Goal: Task Accomplishment & Management: Use online tool/utility

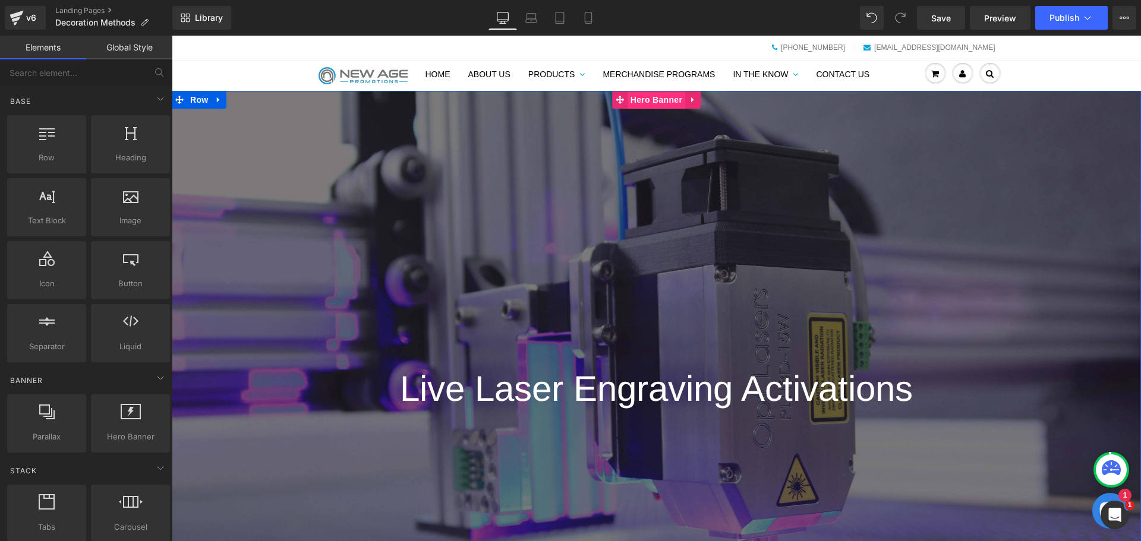
click at [679, 100] on span "Hero Banner" at bounding box center [657, 100] width 58 height 18
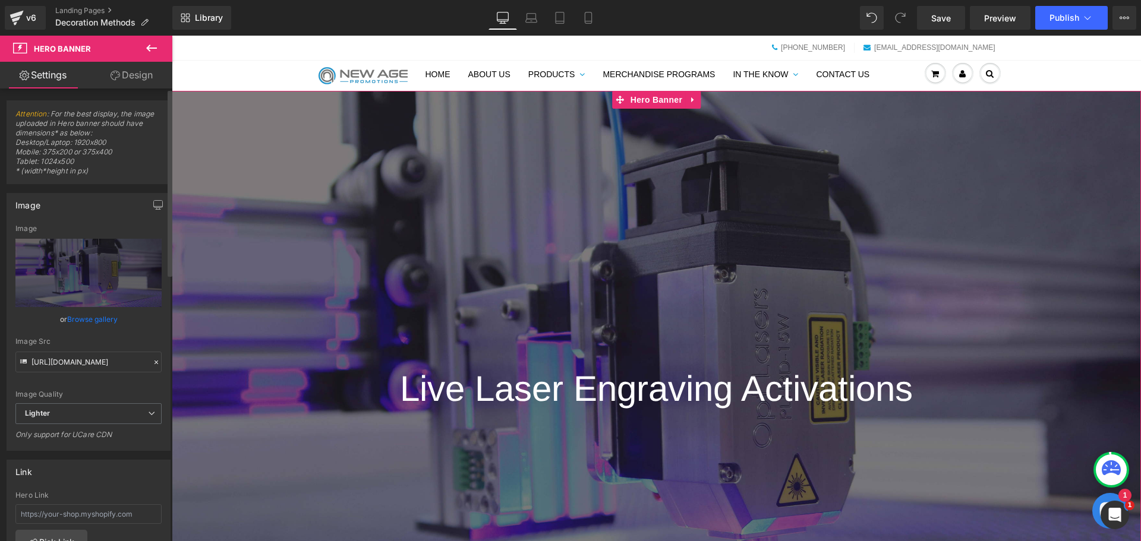
click at [85, 321] on link "Browse gallery" at bounding box center [92, 319] width 51 height 21
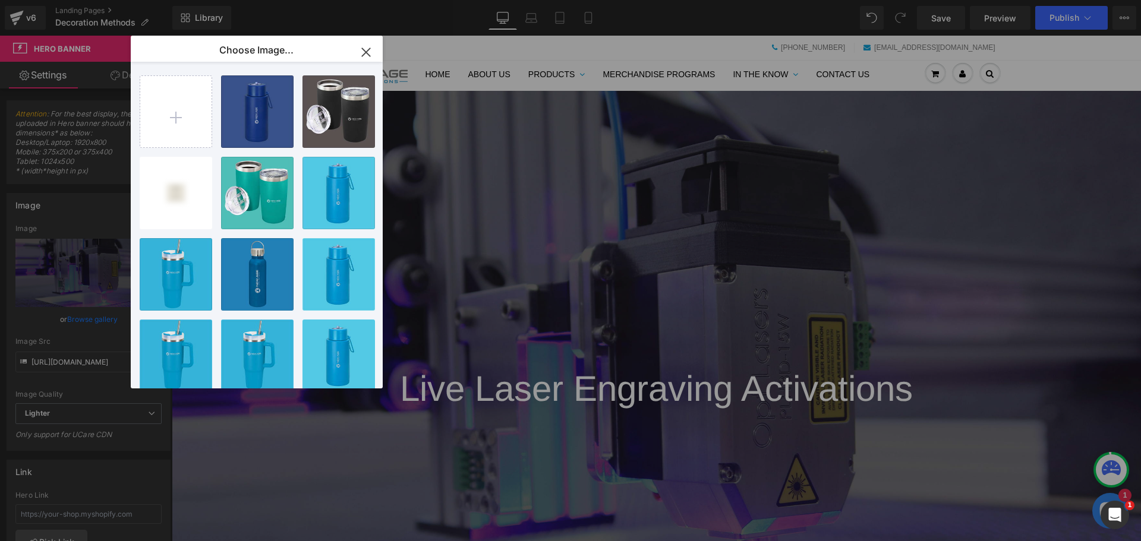
click at [370, 51] on icon "button" at bounding box center [366, 52] width 8 height 8
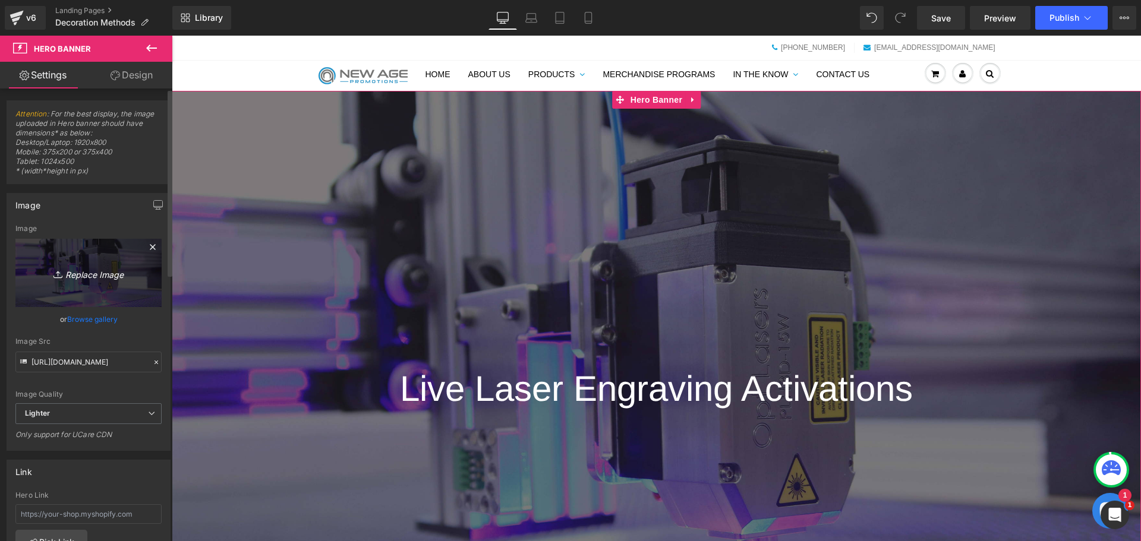
click at [106, 272] on icon "Replace Image" at bounding box center [88, 273] width 95 height 15
type input "C:\fakepath\Shopify-Promotion-Cover-Page.jpg"
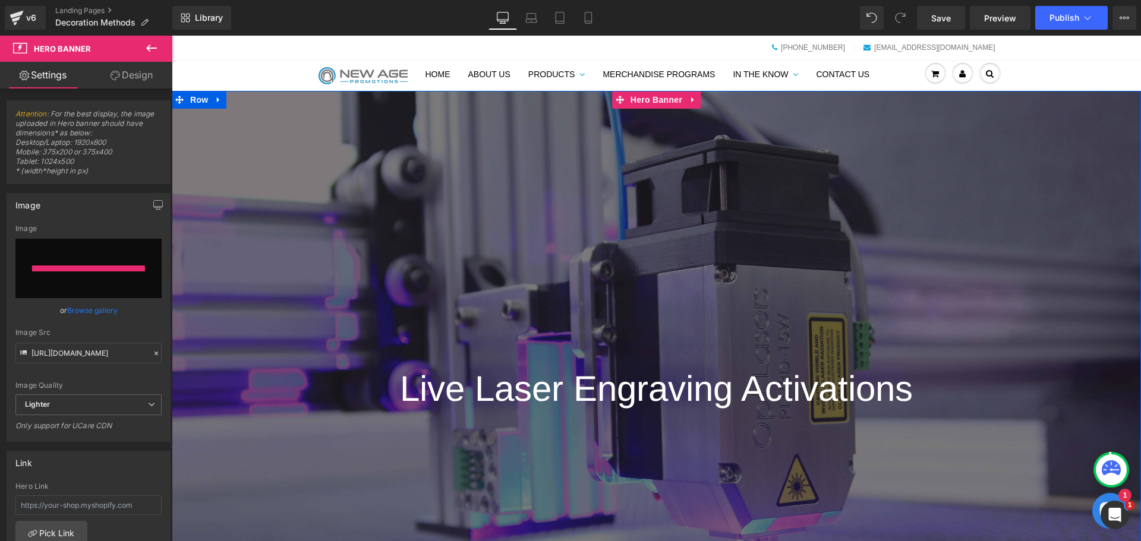
type input "[URL][DOMAIN_NAME]"
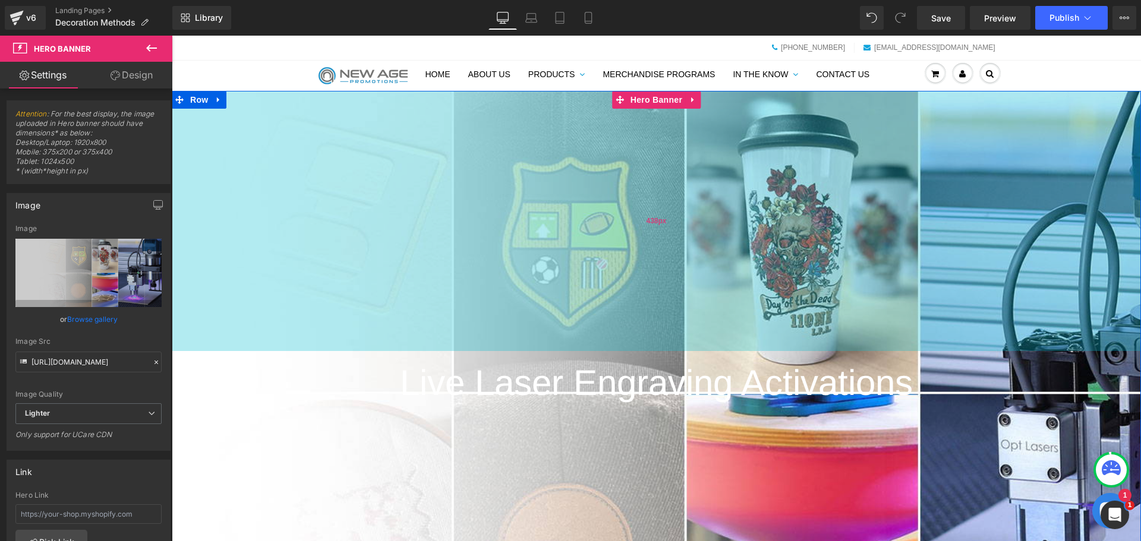
drag, startPoint x: 836, startPoint y: 240, endPoint x: 942, endPoint y: 234, distance: 106.5
click at [942, 234] on div "438px" at bounding box center [656, 221] width 969 height 260
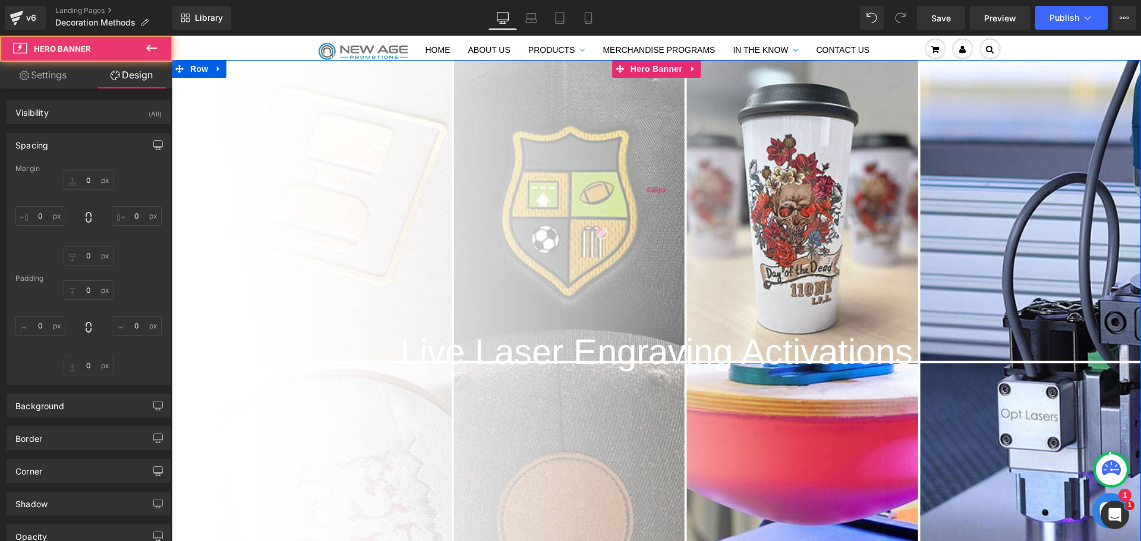
type input "0"
type input "438"
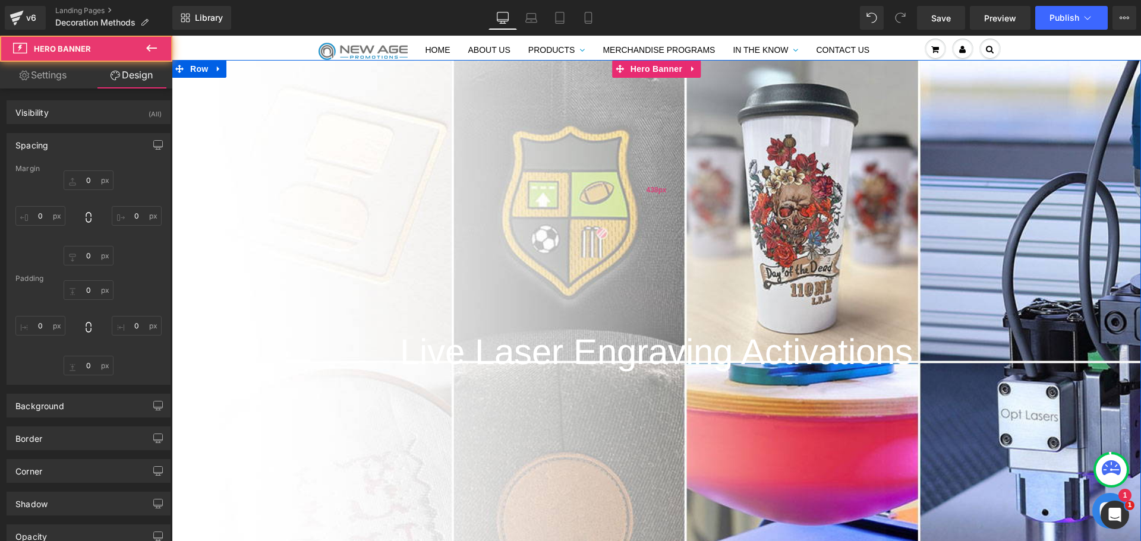
type input "0"
type input "467"
type input "0"
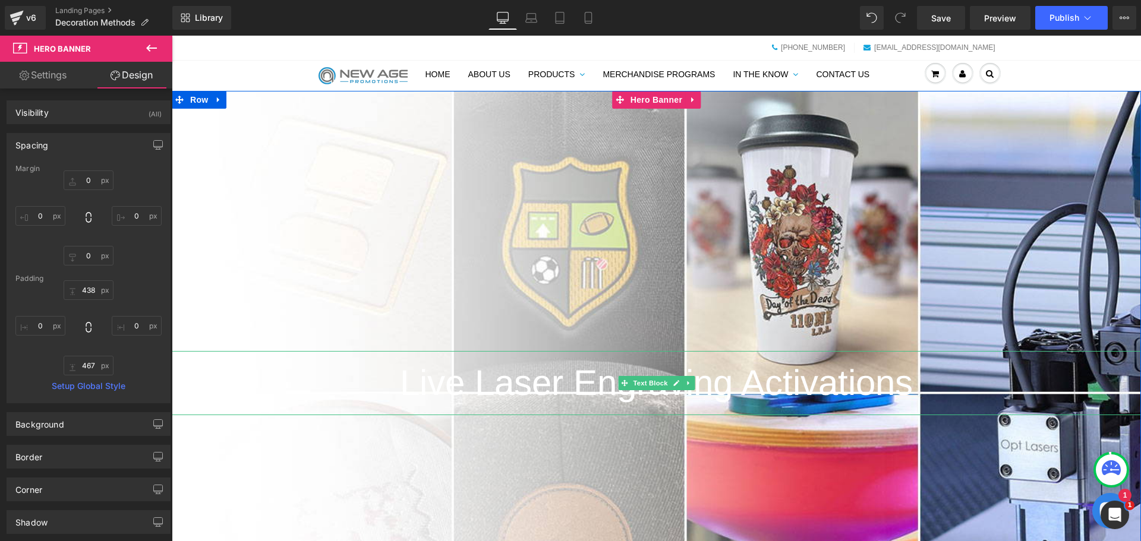
click at [793, 372] on span "Live Laser Engraving Activations" at bounding box center [656, 383] width 513 height 40
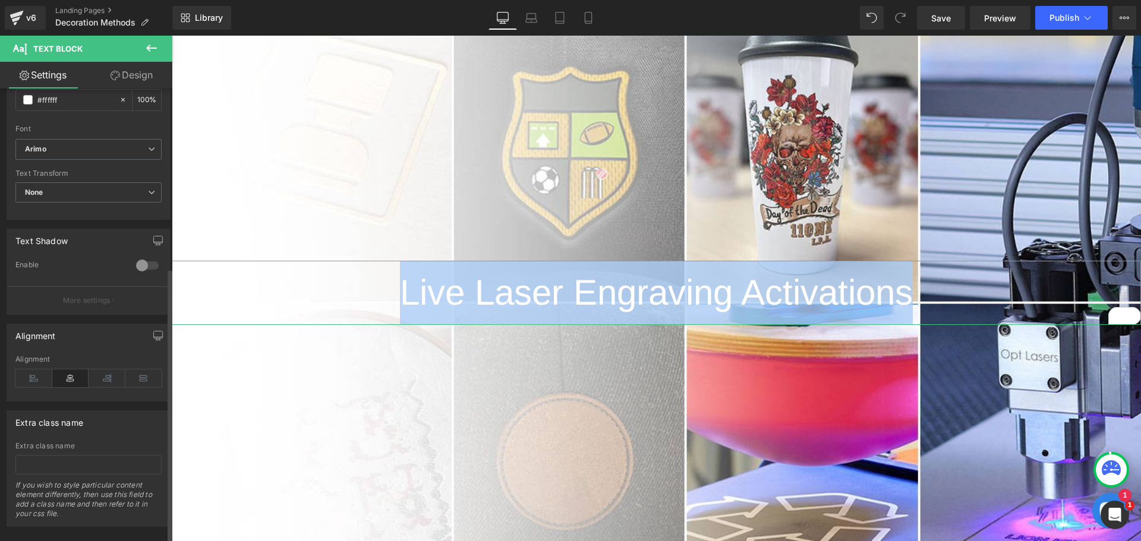
scroll to position [297, 0]
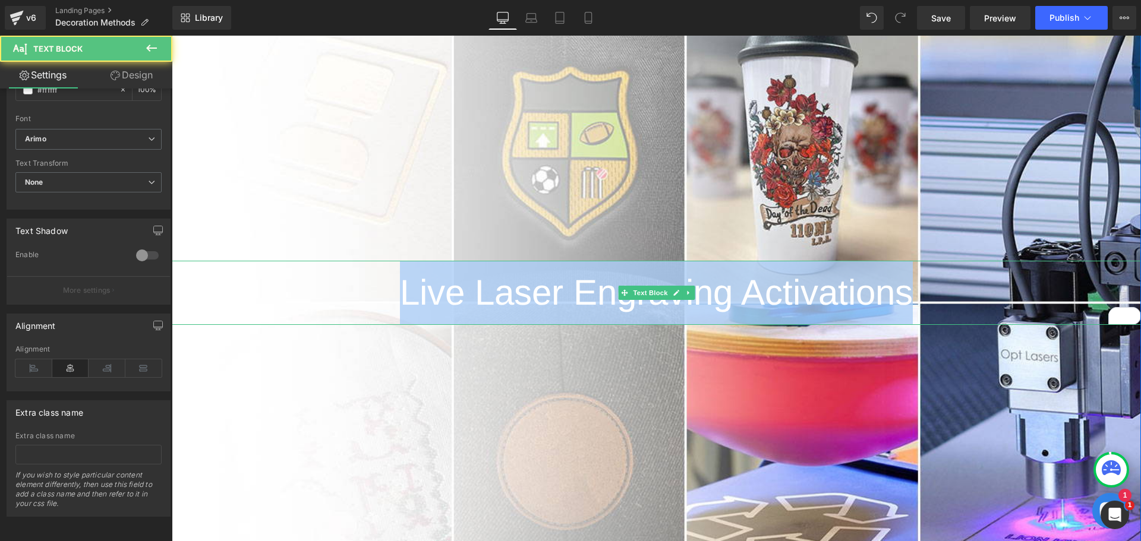
click at [682, 282] on span "Live Laser Engraving Activations" at bounding box center [656, 293] width 513 height 40
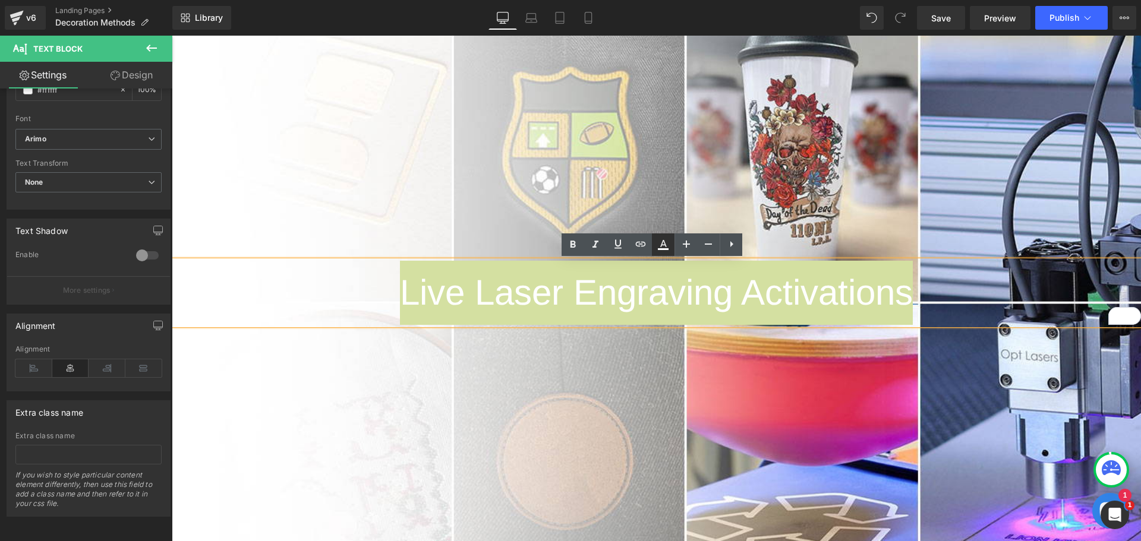
click at [666, 247] on icon at bounding box center [663, 245] width 14 height 14
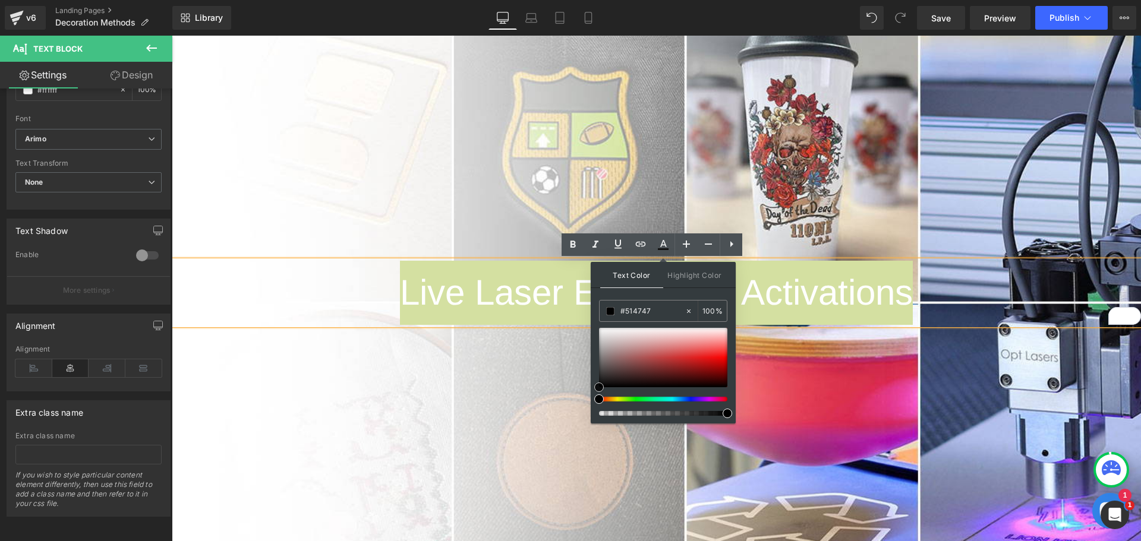
type input "#141414"
type input "#000000"
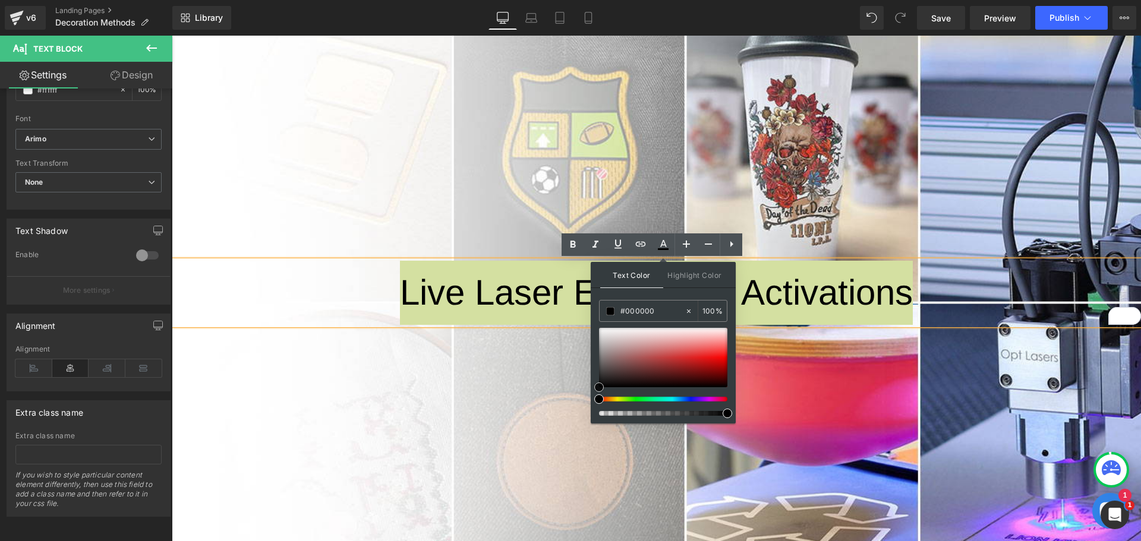
drag, startPoint x: 792, startPoint y: 384, endPoint x: 587, endPoint y: 403, distance: 205.9
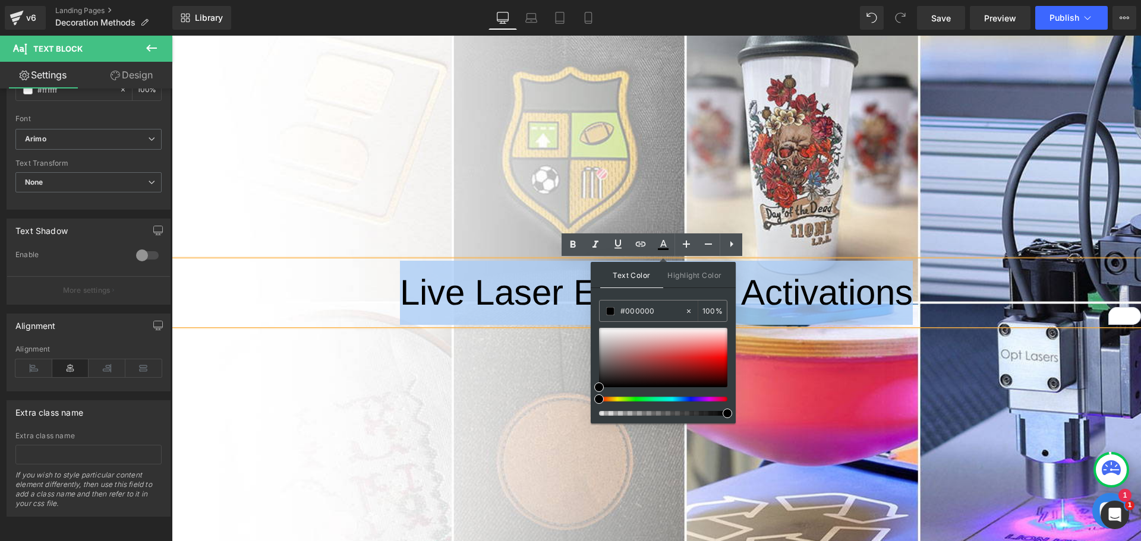
click at [773, 325] on div "Live Laser Engraving Activations" at bounding box center [656, 293] width 969 height 64
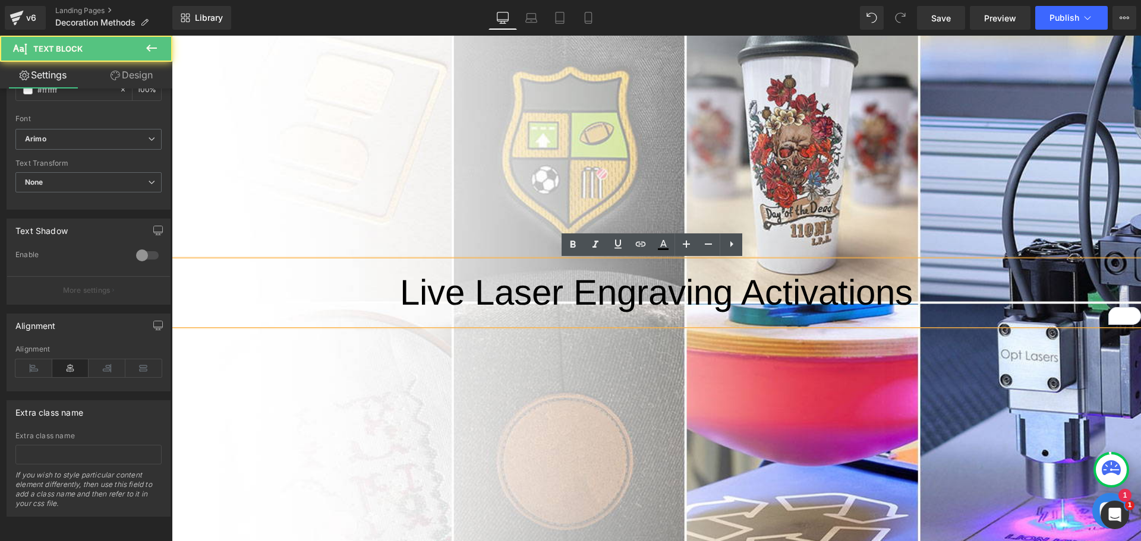
click at [752, 303] on span "Live Laser Engraving Activations" at bounding box center [656, 293] width 513 height 40
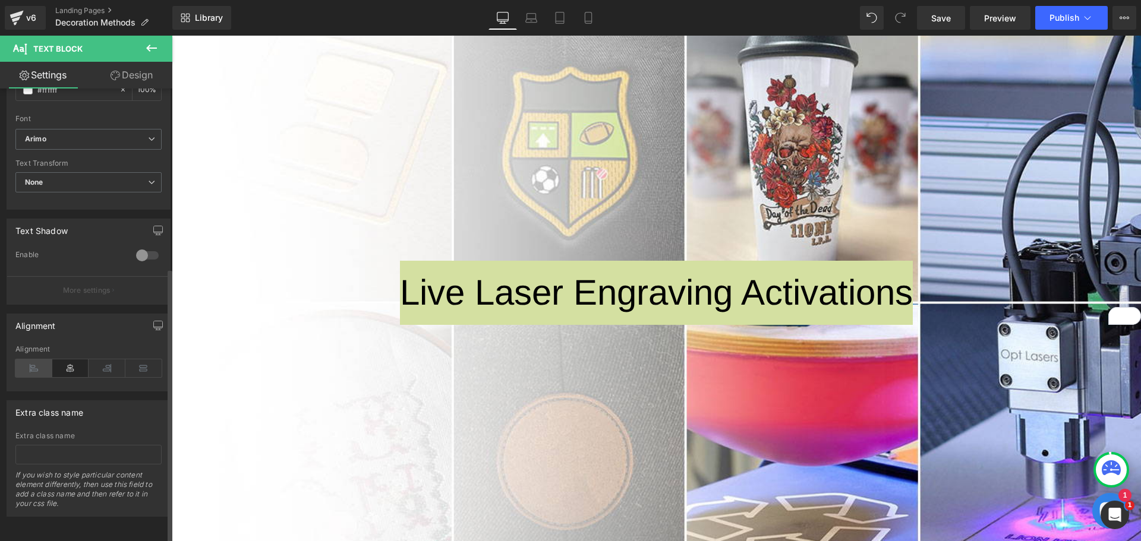
click at [38, 360] on icon at bounding box center [33, 369] width 37 height 18
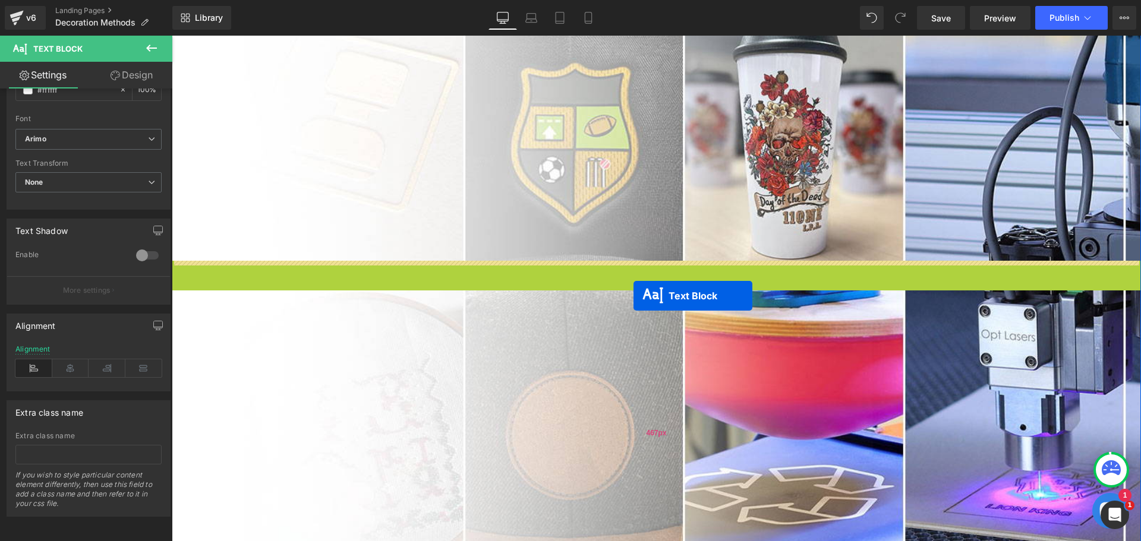
drag, startPoint x: 617, startPoint y: 293, endPoint x: 634, endPoint y: 296, distance: 16.3
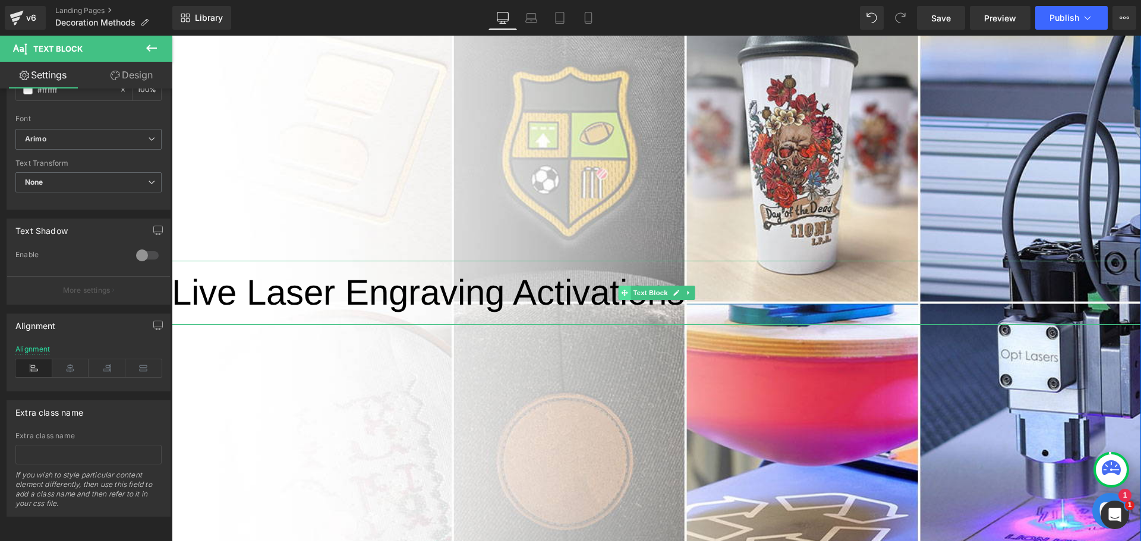
click at [618, 291] on span at bounding box center [624, 293] width 12 height 14
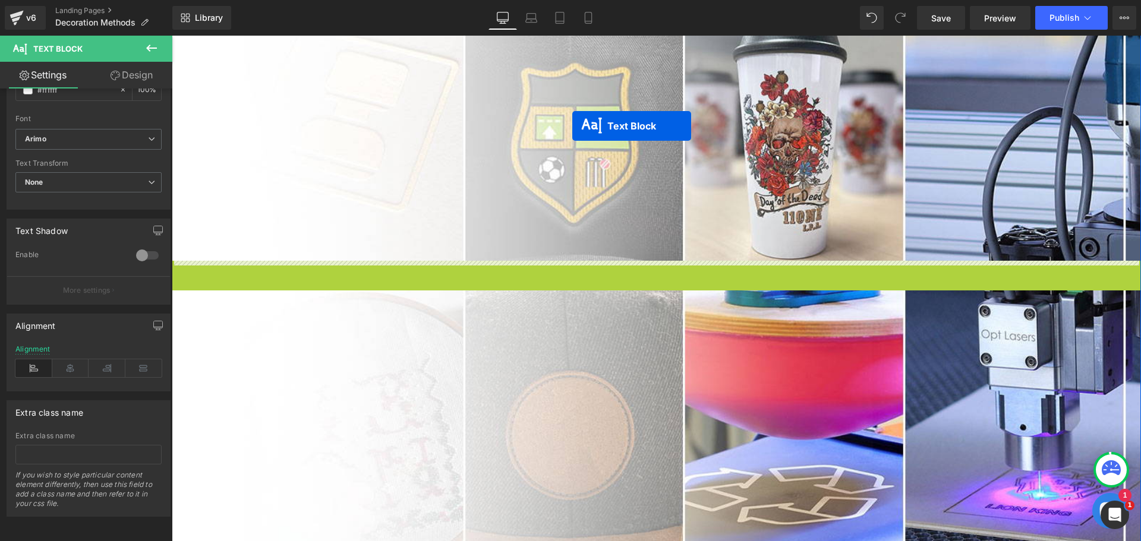
drag, startPoint x: 620, startPoint y: 295, endPoint x: 572, endPoint y: 126, distance: 175.9
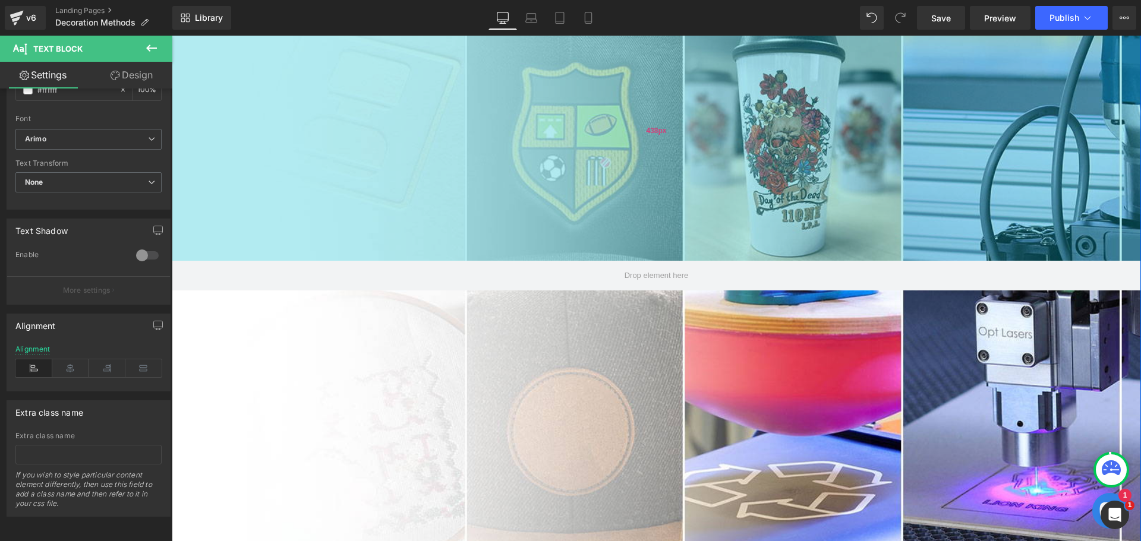
scroll to position [0, 0]
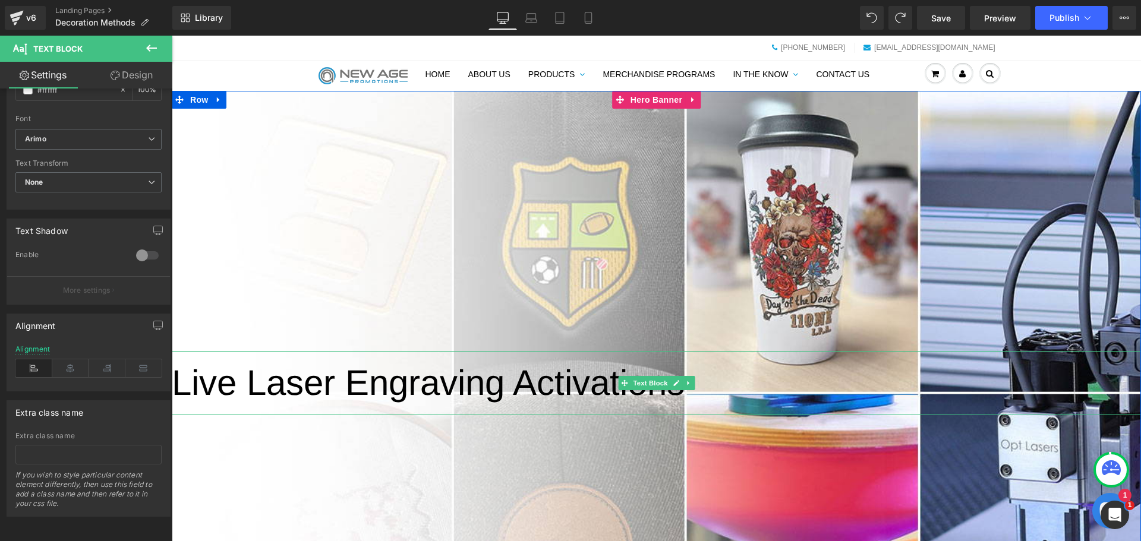
click at [177, 387] on span "Live Laser Engraving Activations" at bounding box center [428, 383] width 513 height 40
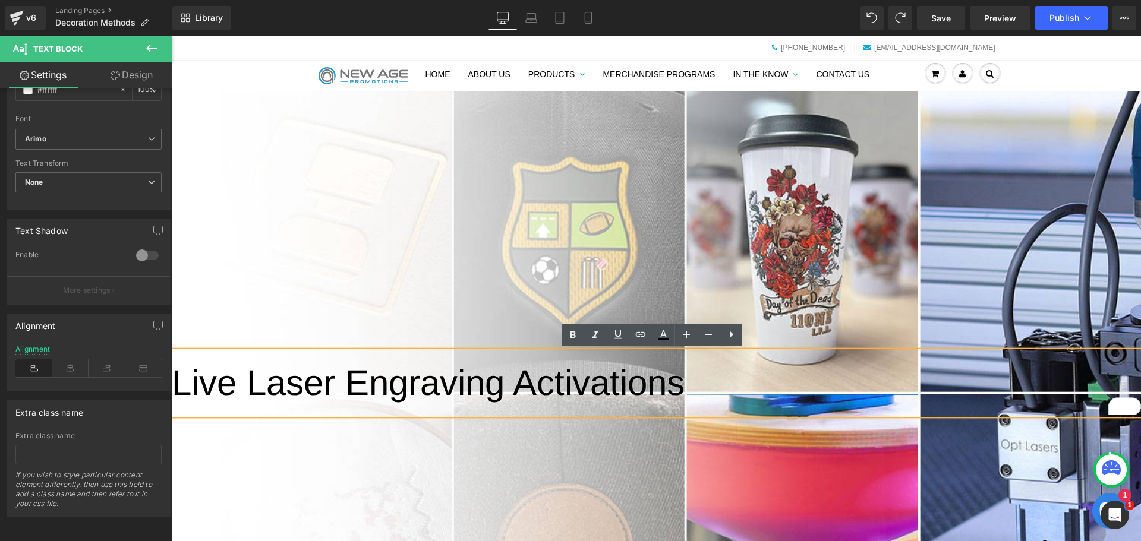
click at [234, 387] on span "Live Laser Engraving Activations" at bounding box center [428, 383] width 513 height 40
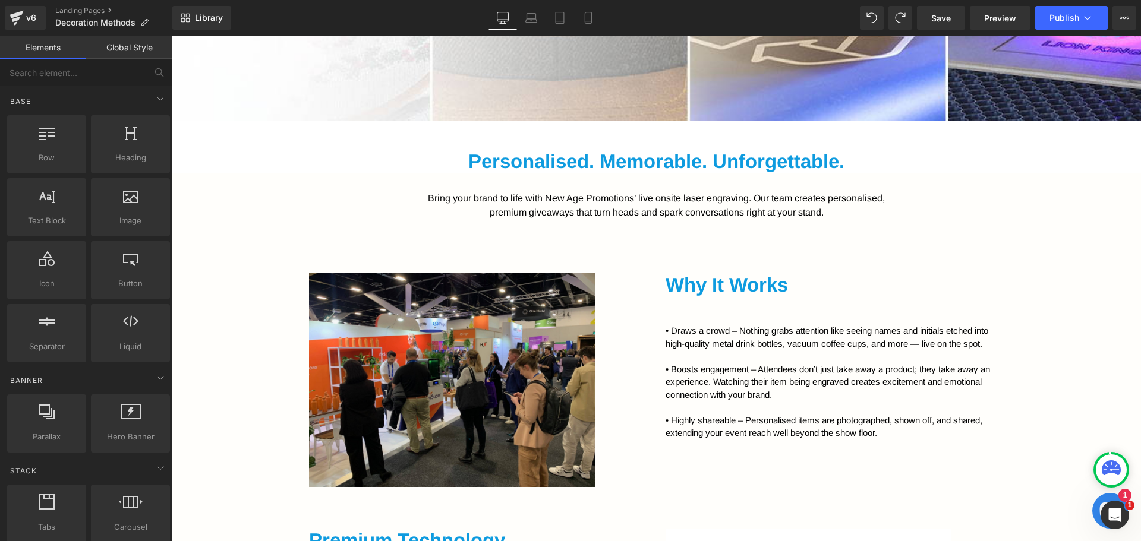
scroll to position [594, 0]
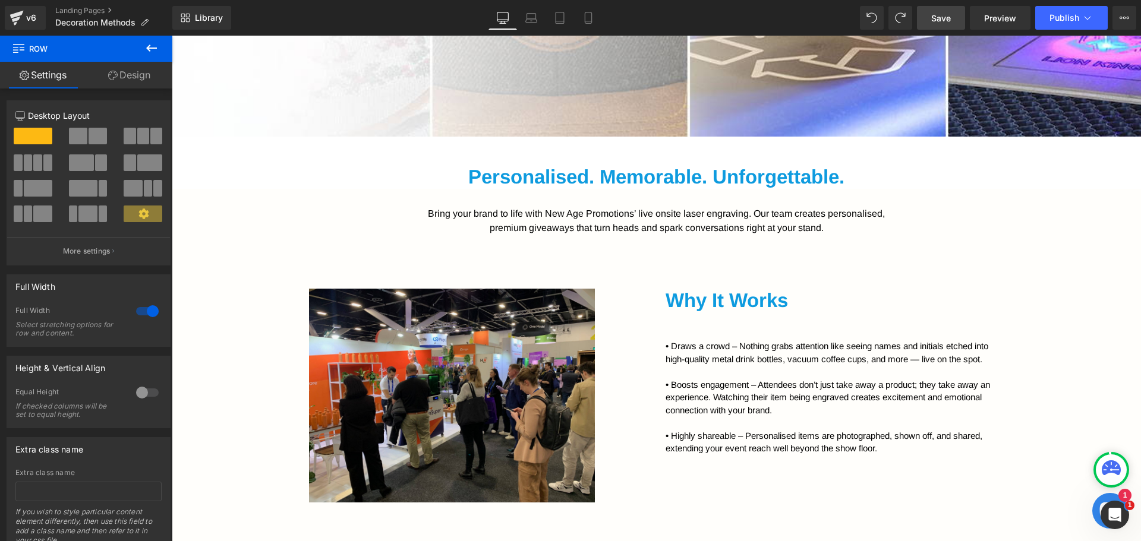
click at [935, 18] on span "Save" at bounding box center [941, 18] width 20 height 12
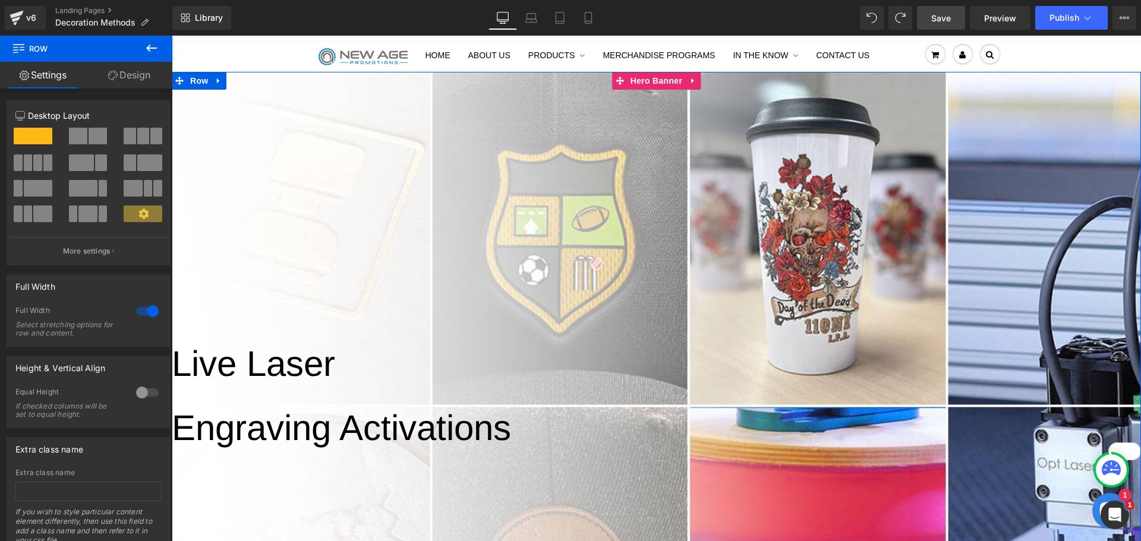
scroll to position [0, 0]
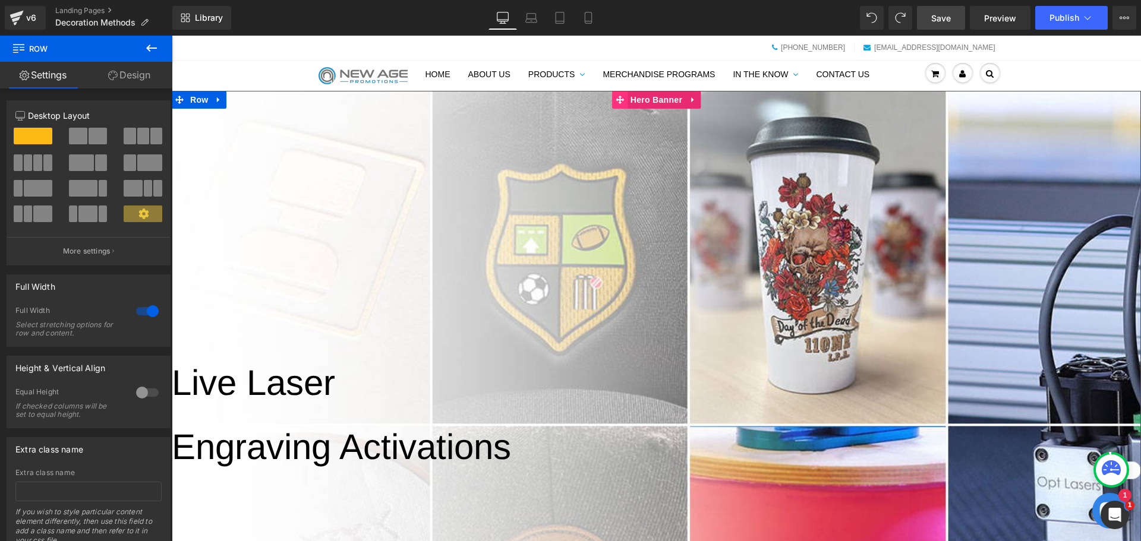
click at [618, 102] on icon at bounding box center [620, 100] width 8 height 9
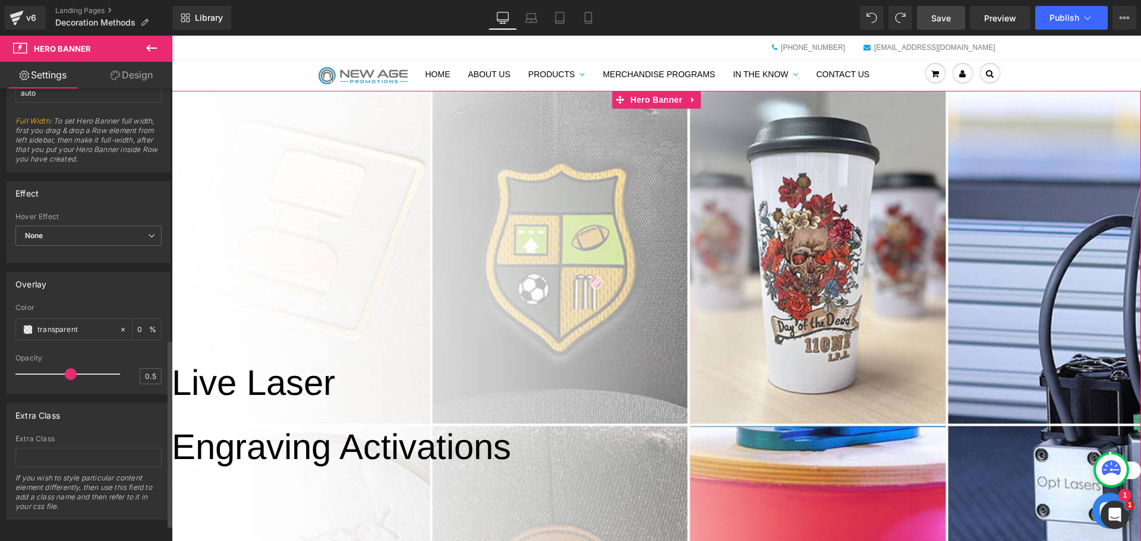
scroll to position [645, 0]
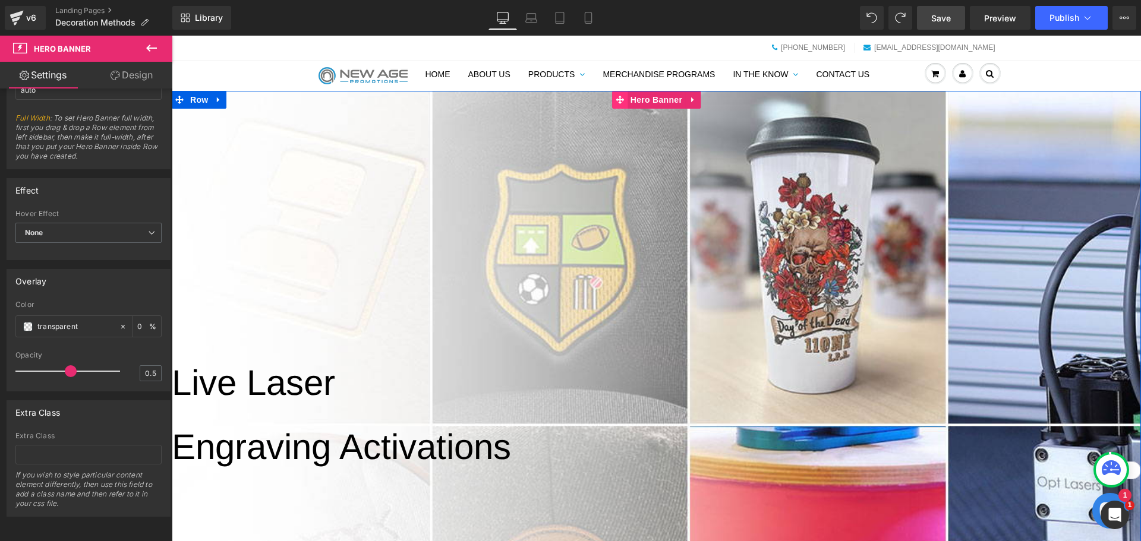
click at [616, 96] on icon at bounding box center [620, 100] width 8 height 9
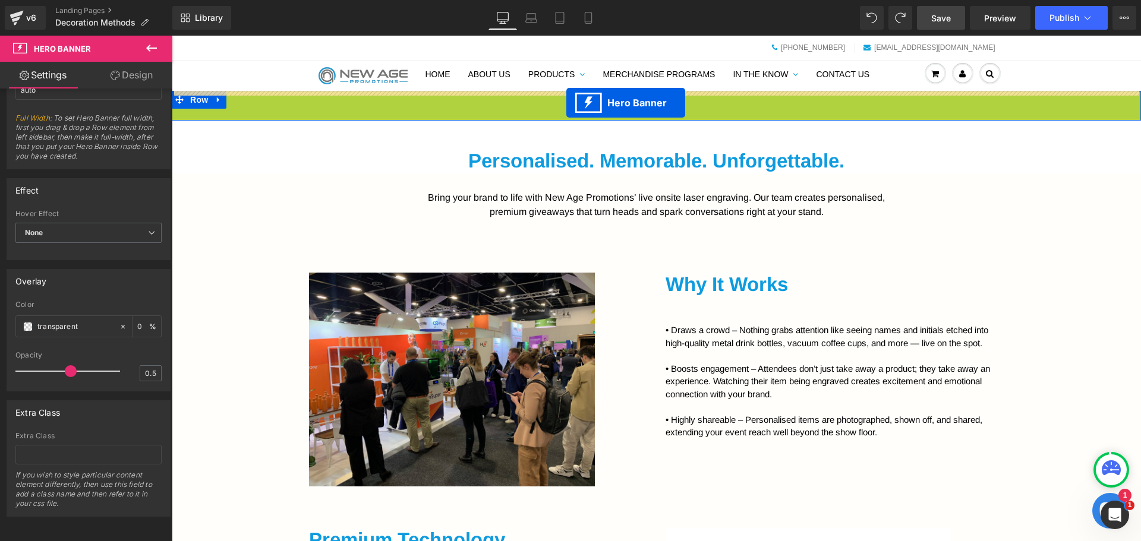
drag, startPoint x: 612, startPoint y: 103, endPoint x: 566, endPoint y: 103, distance: 45.2
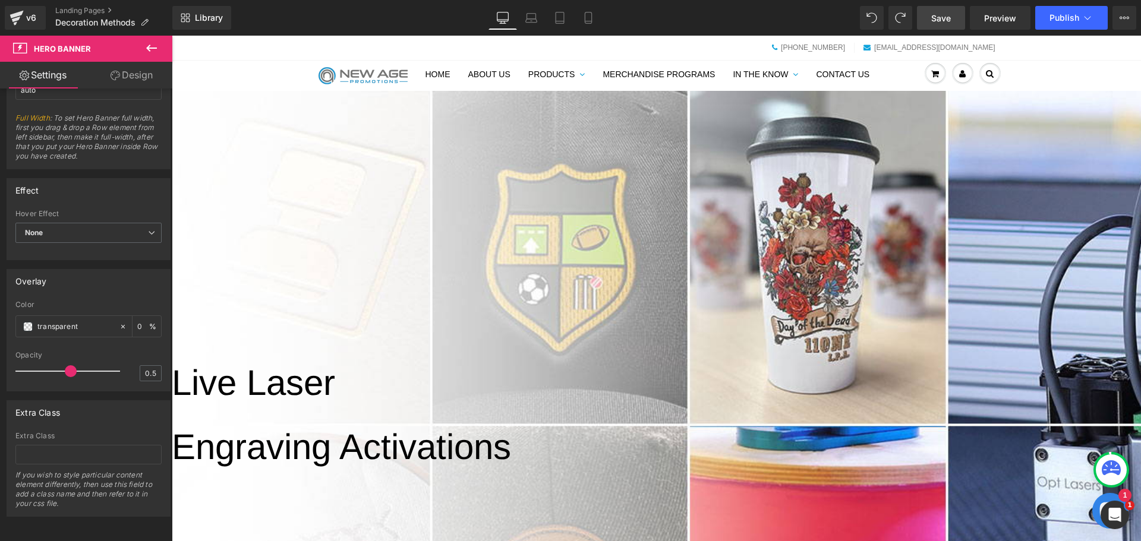
click at [149, 42] on icon at bounding box center [151, 48] width 14 height 14
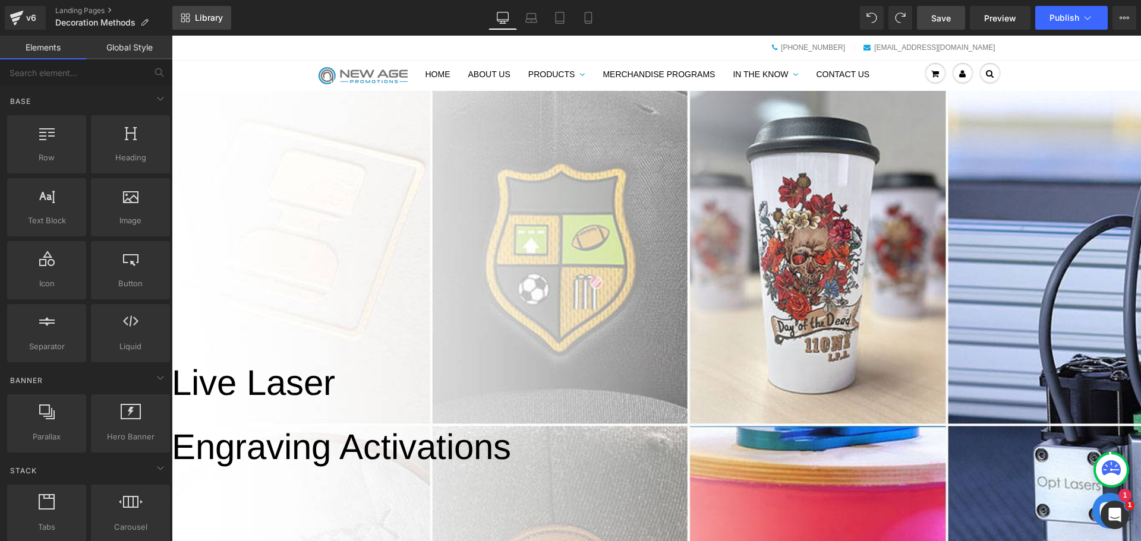
click at [219, 14] on span "Library" at bounding box center [209, 17] width 28 height 11
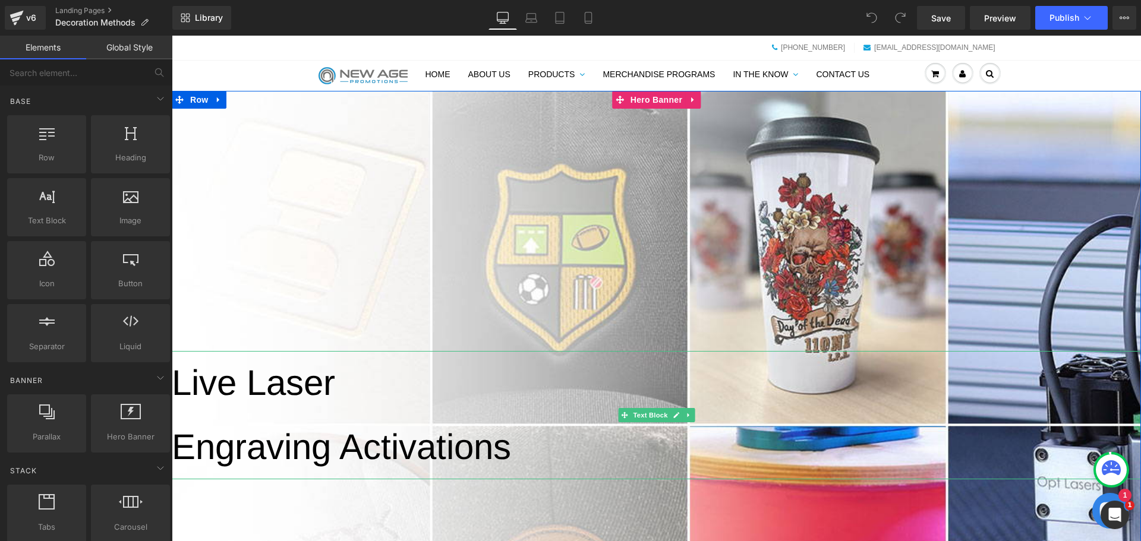
click at [179, 388] on span "Live Laser" at bounding box center [253, 383] width 163 height 40
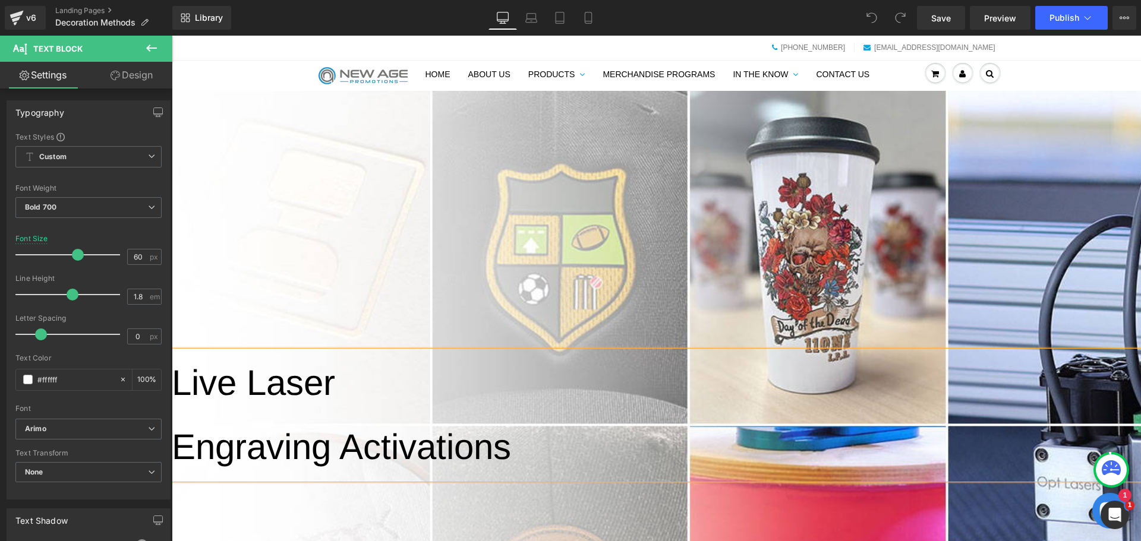
click at [200, 384] on span "Live Laser" at bounding box center [253, 383] width 163 height 40
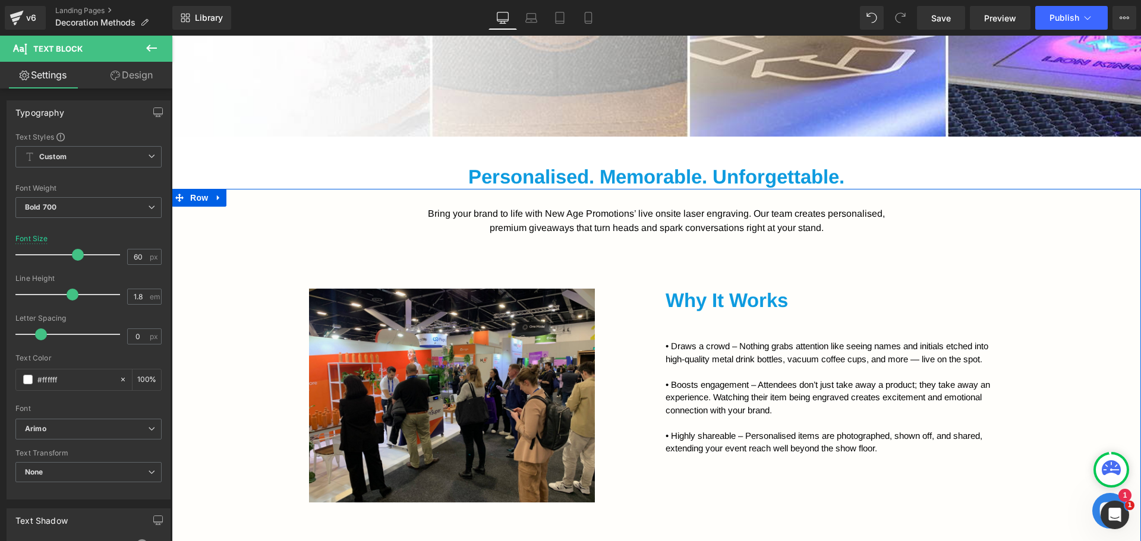
scroll to position [773, 0]
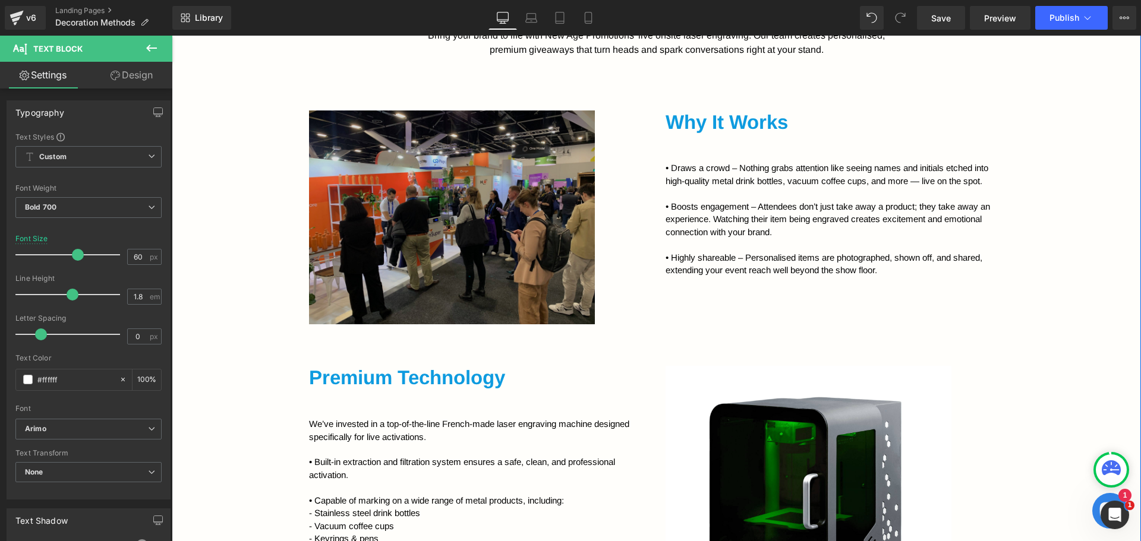
click at [489, 285] on img at bounding box center [478, 218] width 339 height 215
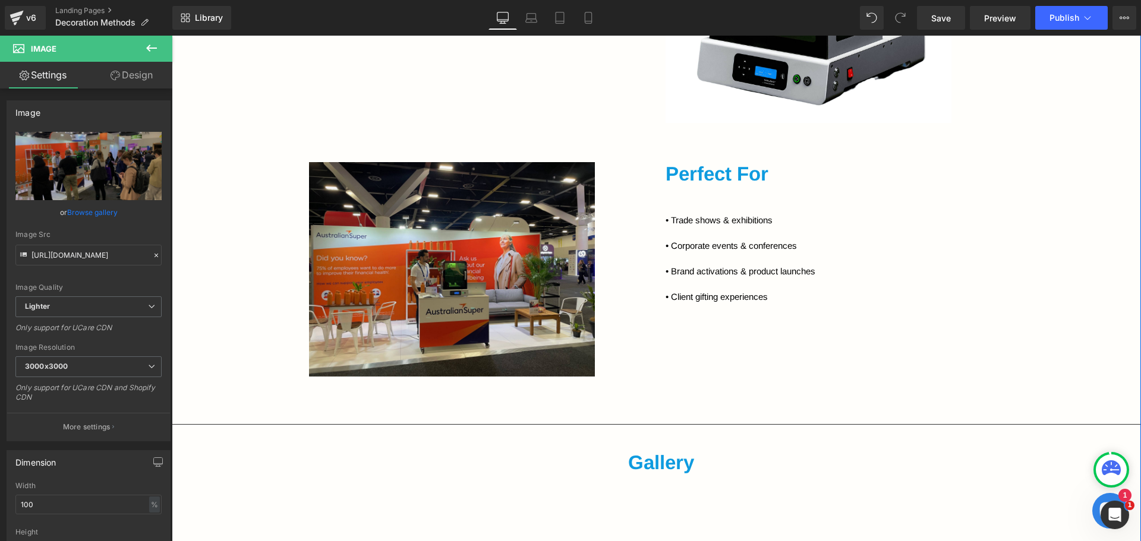
scroll to position [1189, 0]
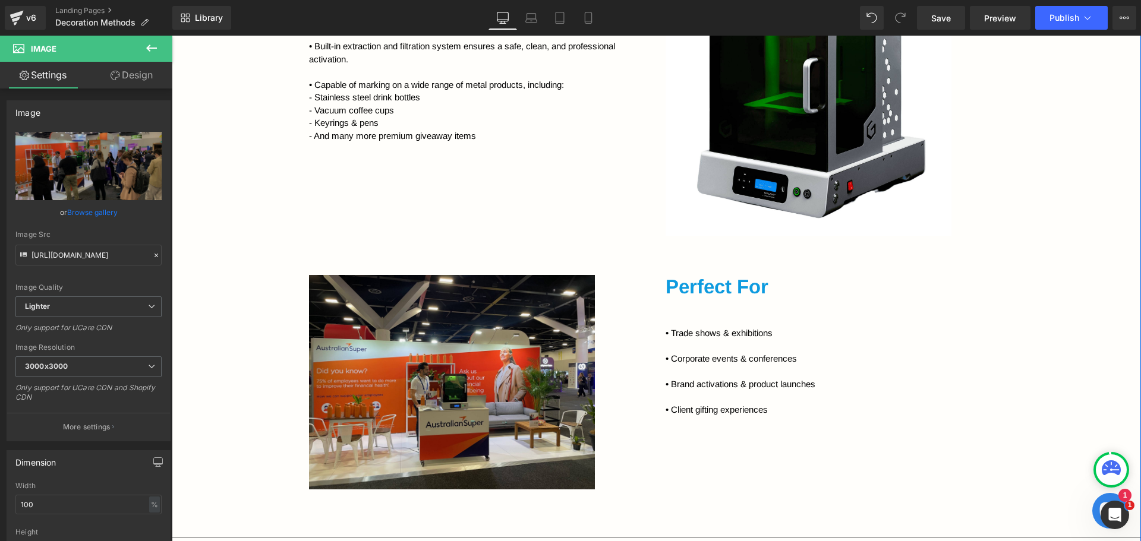
click at [683, 266] on div "Image Perfect For Heading • Trade shows & exhibitions • Corporate events & conf…" at bounding box center [656, 368] width 713 height 256
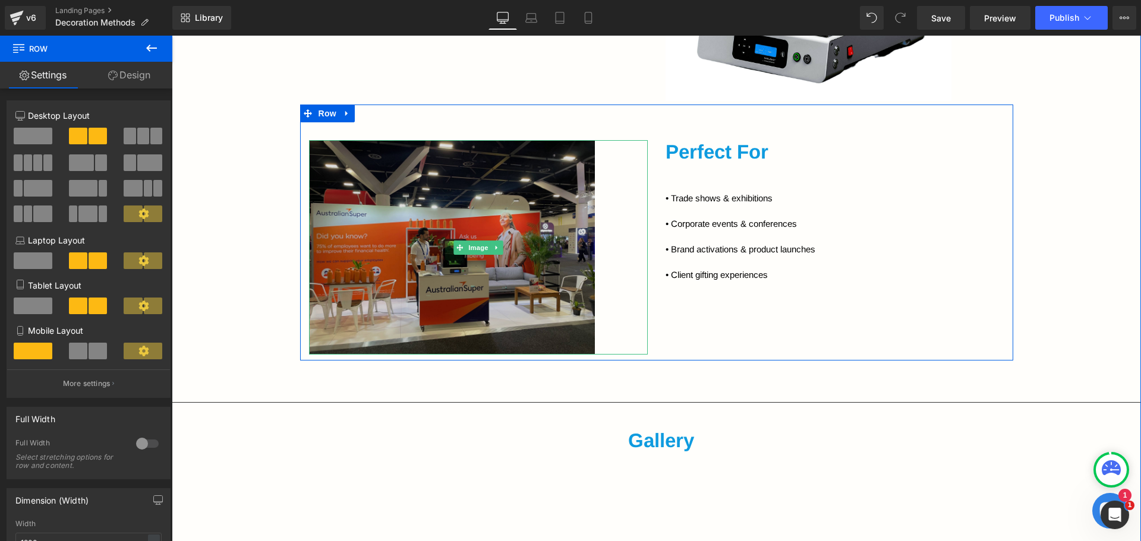
scroll to position [1307, 0]
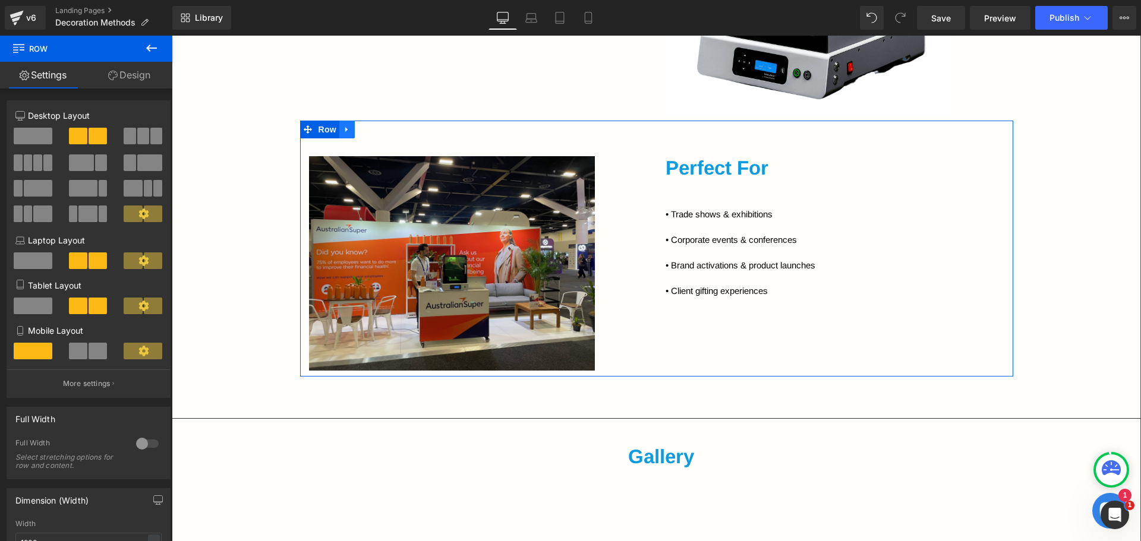
click at [339, 134] on link at bounding box center [346, 130] width 15 height 18
click at [358, 132] on icon at bounding box center [362, 129] width 8 height 9
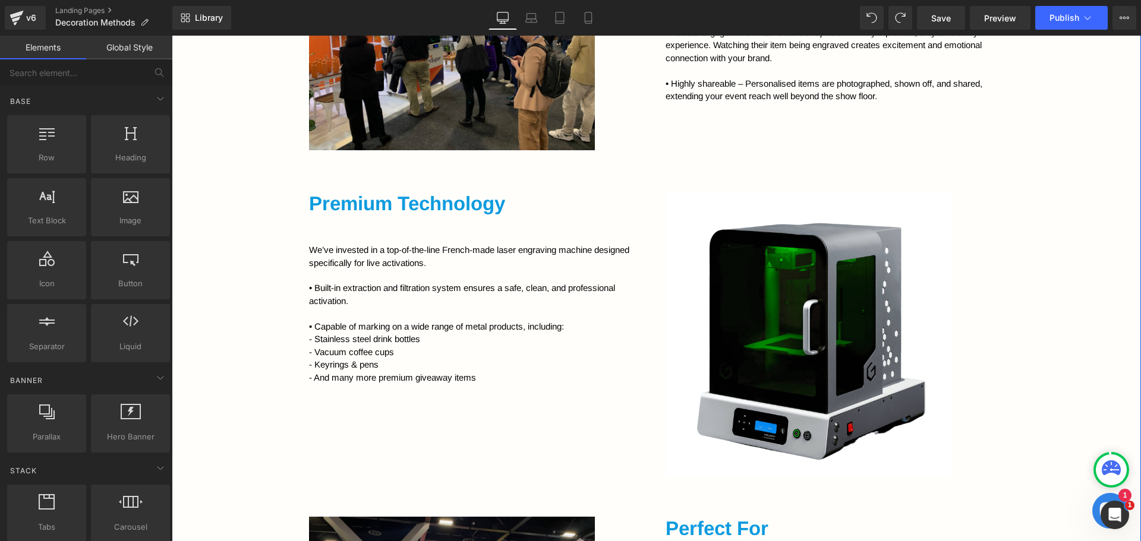
scroll to position [1046, 0]
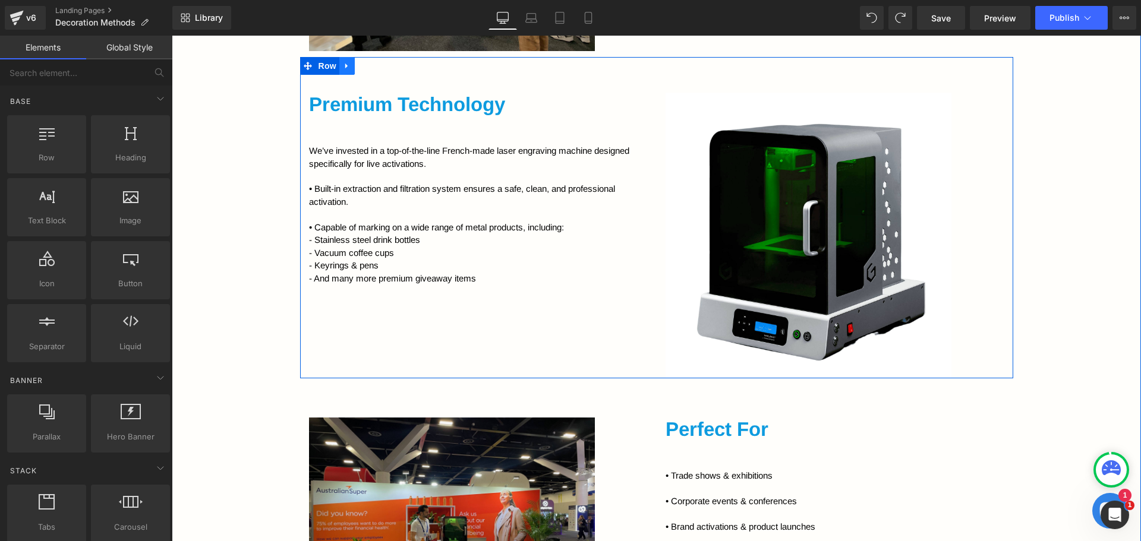
click at [344, 64] on icon at bounding box center [347, 66] width 8 height 9
click at [363, 69] on link at bounding box center [362, 66] width 15 height 18
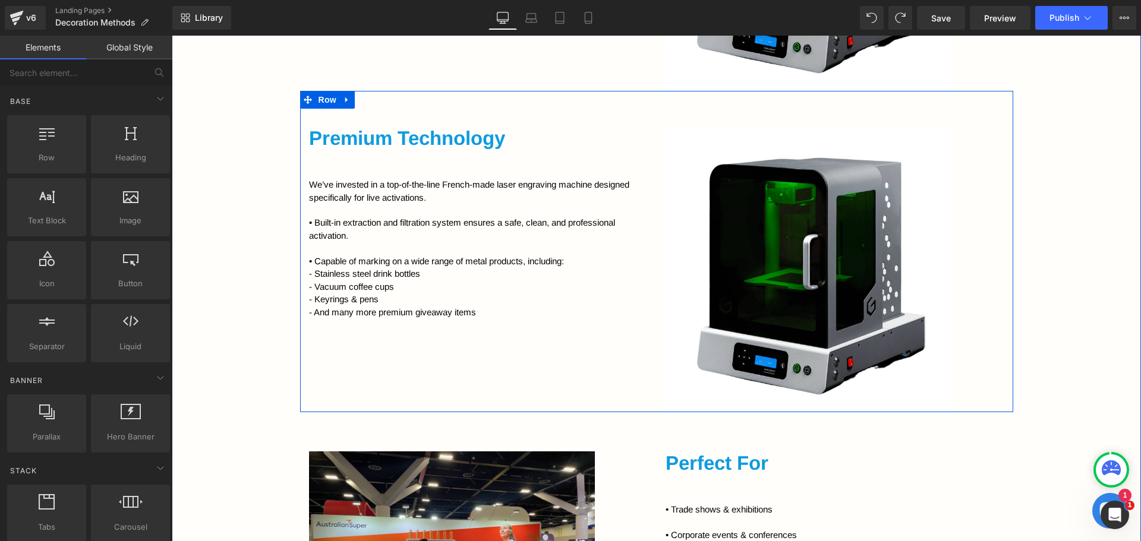
scroll to position [1284, 0]
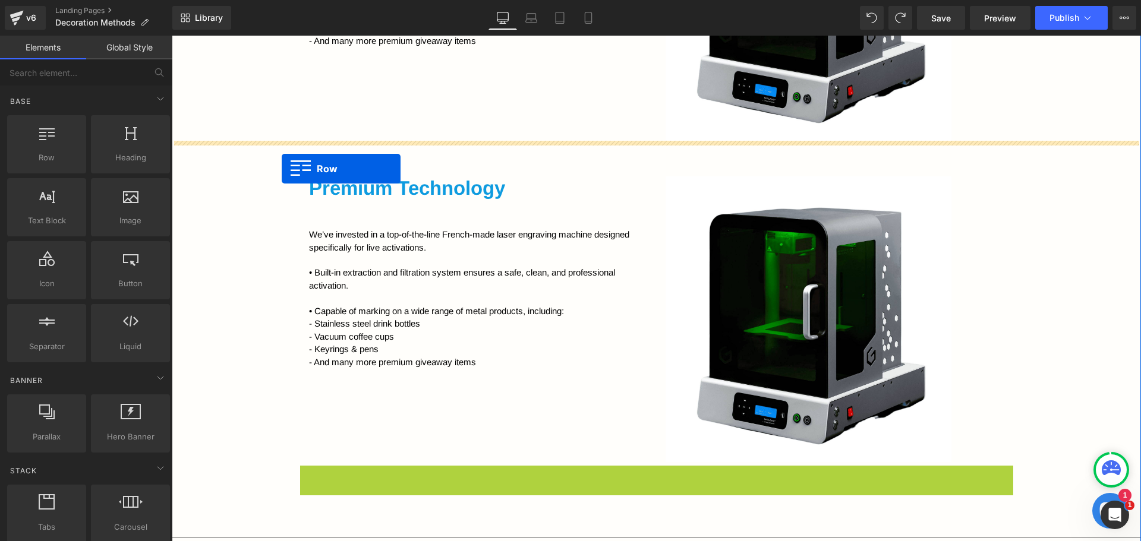
drag, startPoint x: 304, startPoint y: 474, endPoint x: 282, endPoint y: 169, distance: 306.3
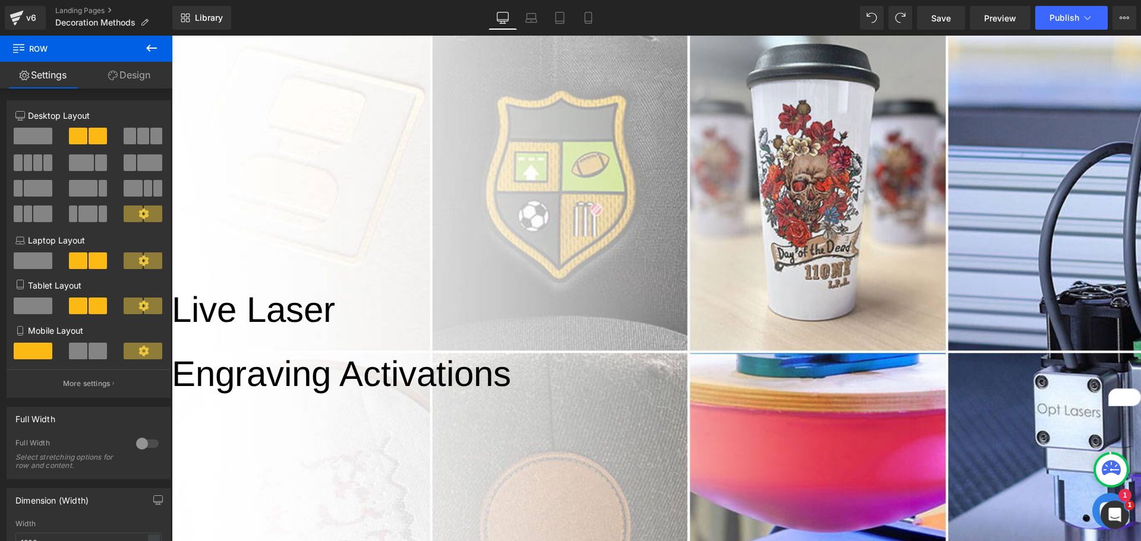
scroll to position [59, 0]
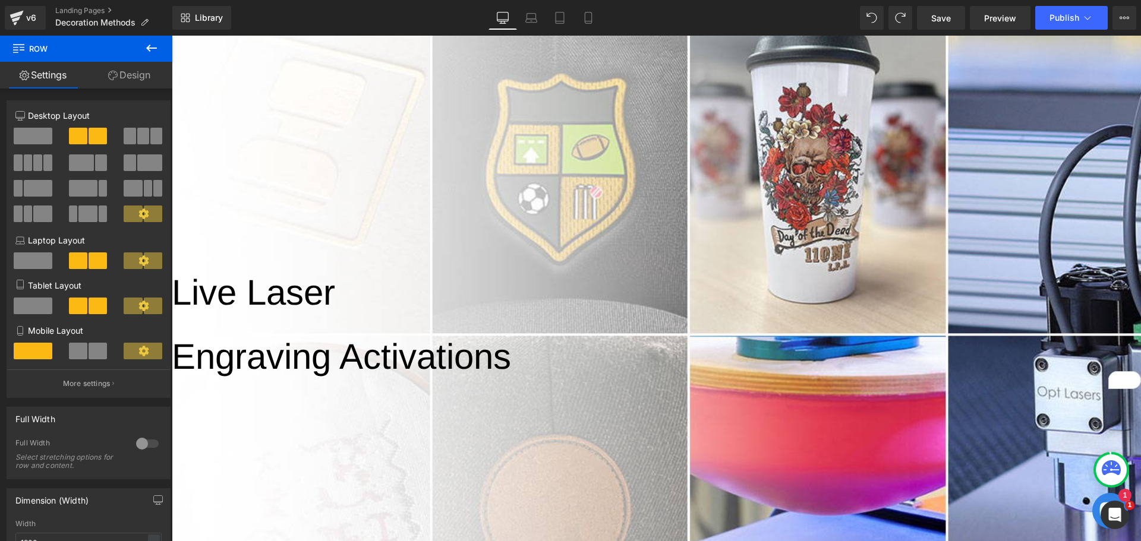
click at [181, 293] on span "Live Laser" at bounding box center [253, 293] width 163 height 40
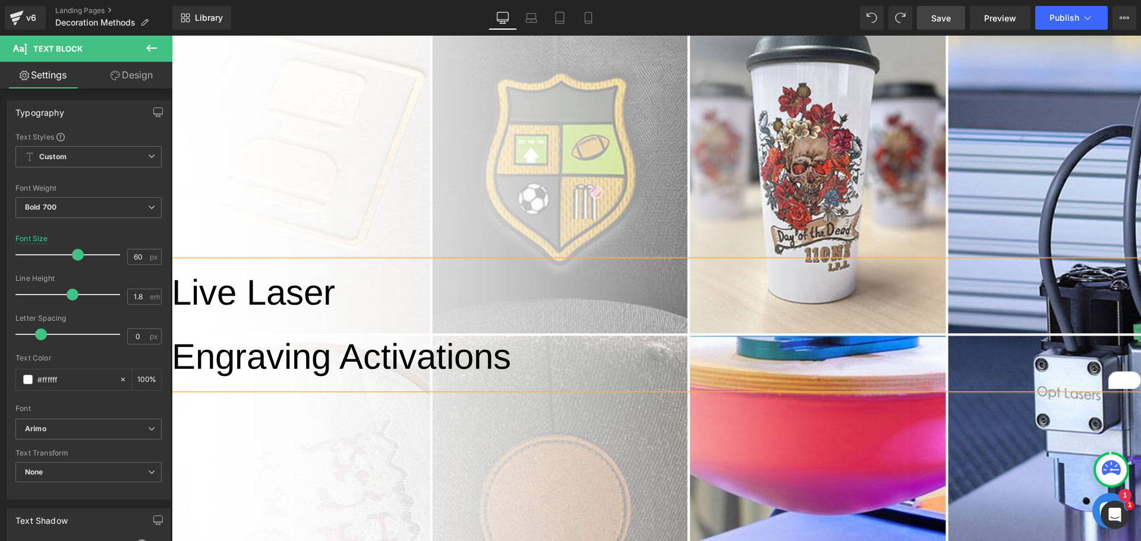
click at [935, 15] on span "Save" at bounding box center [941, 18] width 20 height 12
click at [944, 14] on span "Save" at bounding box center [941, 18] width 20 height 12
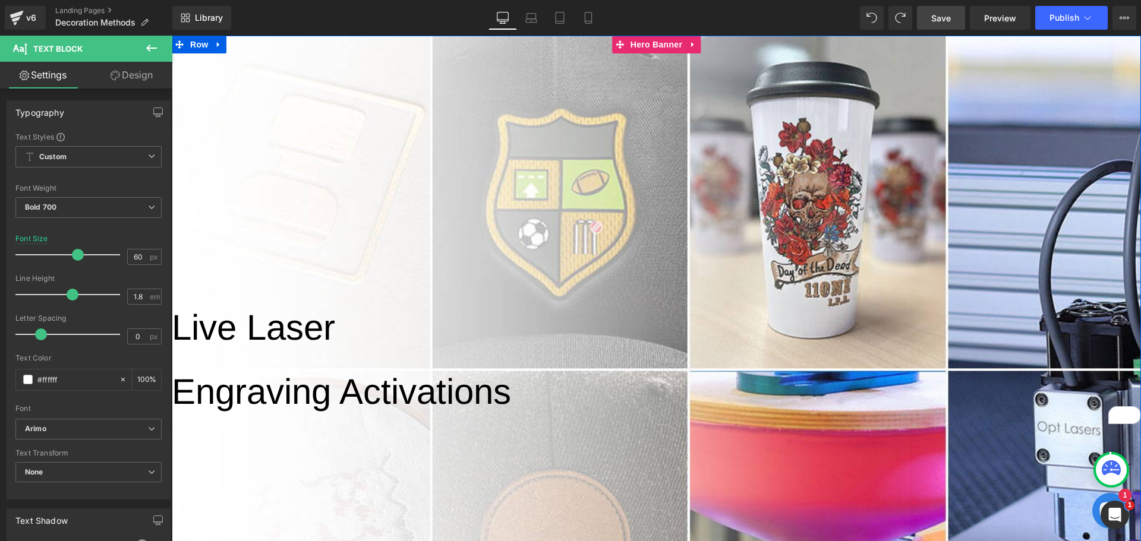
scroll to position [0, 0]
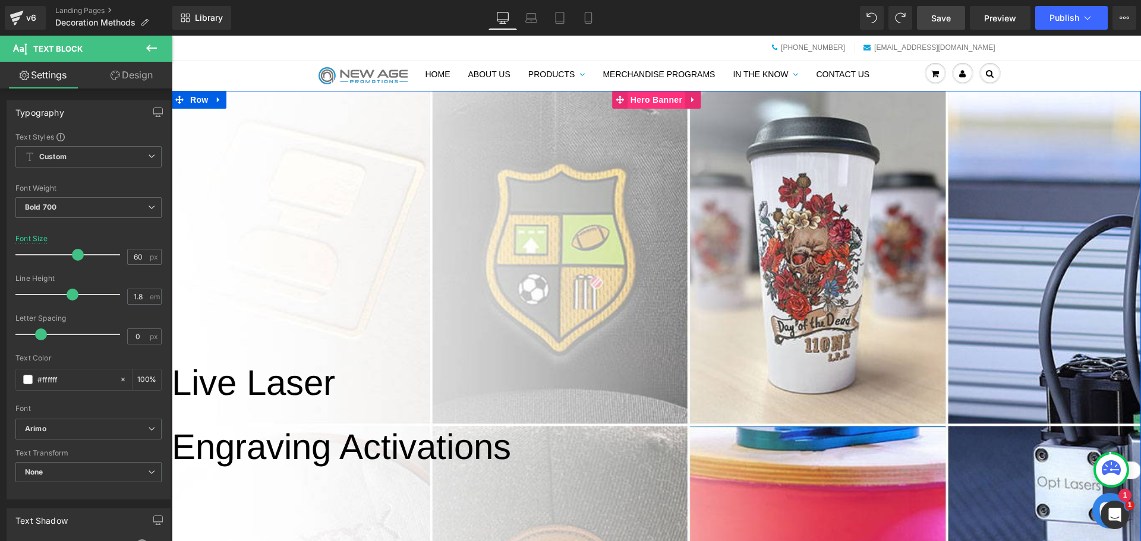
click at [638, 103] on span "Hero Banner" at bounding box center [657, 100] width 58 height 18
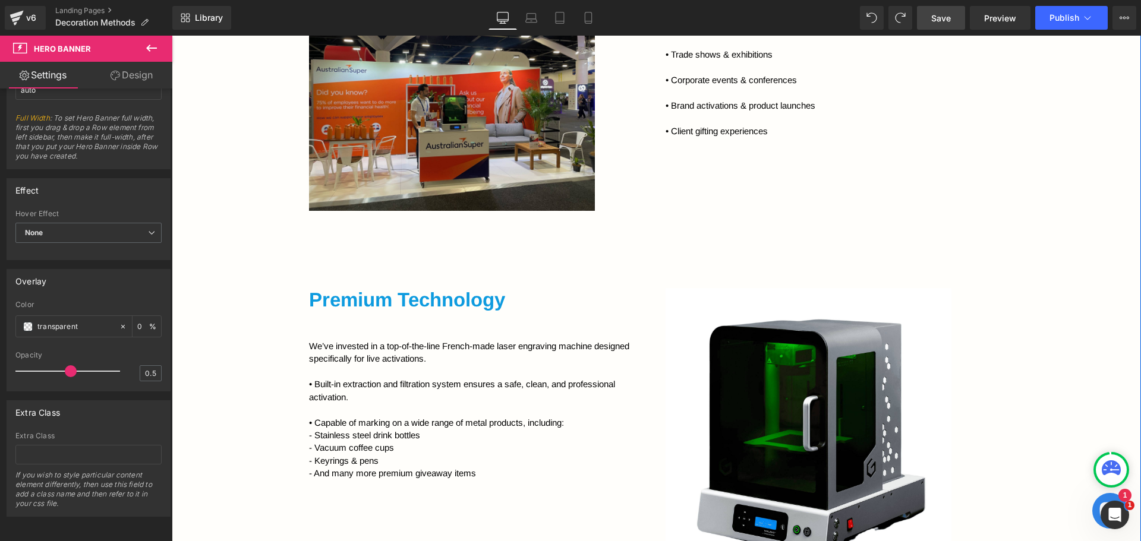
scroll to position [1486, 0]
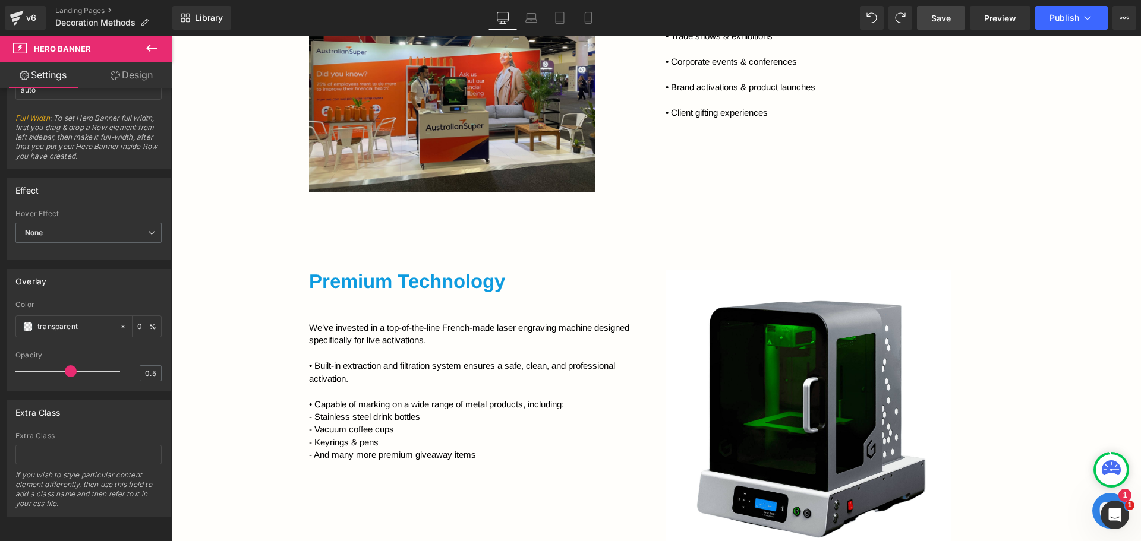
click at [959, 19] on link "Save" at bounding box center [941, 18] width 48 height 24
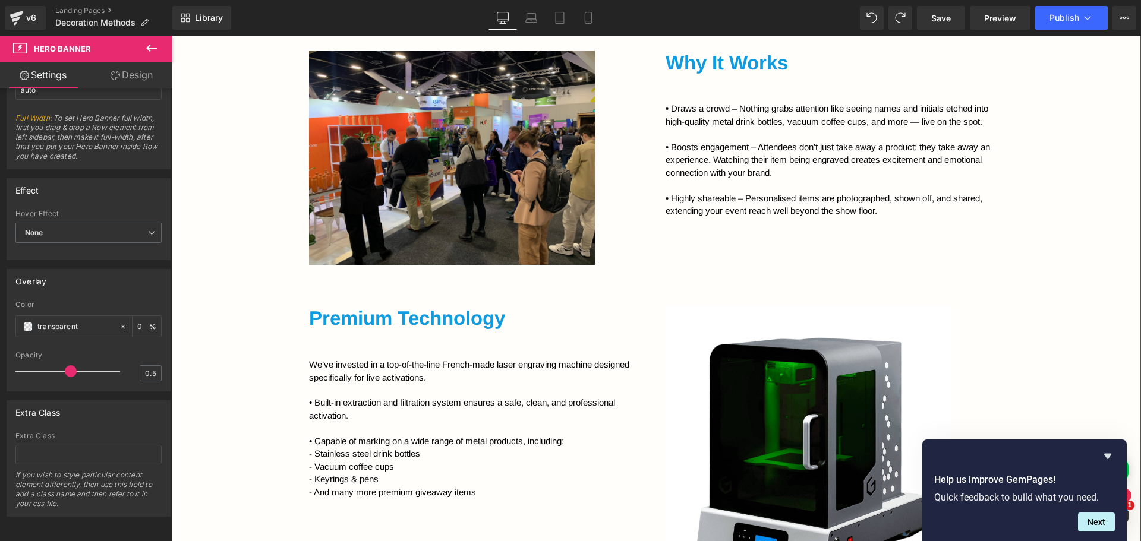
scroll to position [594, 0]
